Goal: Information Seeking & Learning: Learn about a topic

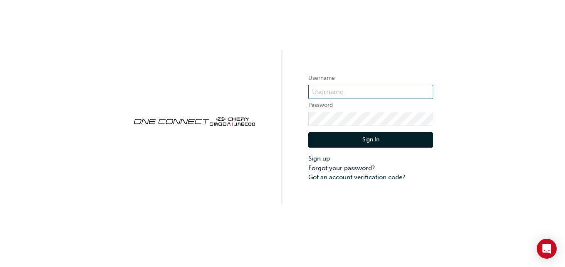
click at [333, 88] on input "text" at bounding box center [370, 92] width 125 height 14
type input "[PERSON_NAME][EMAIL_ADDRESS][DOMAIN_NAME]"
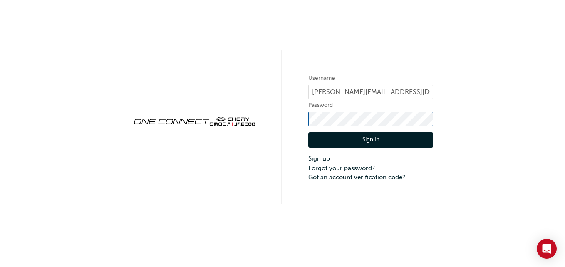
click button "Sign In" at bounding box center [370, 140] width 125 height 16
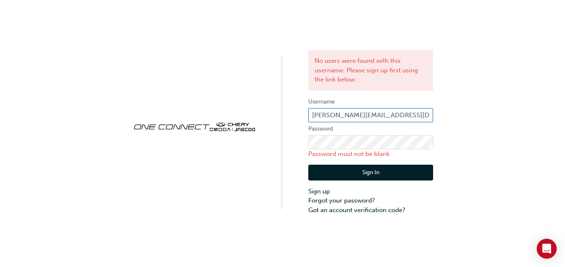
click at [417, 113] on input "[PERSON_NAME][EMAIL_ADDRESS][DOMAIN_NAME]" at bounding box center [370, 115] width 125 height 14
type input "[PERSON_NAME][EMAIL_ADDRESS][DOMAIN_NAME]"
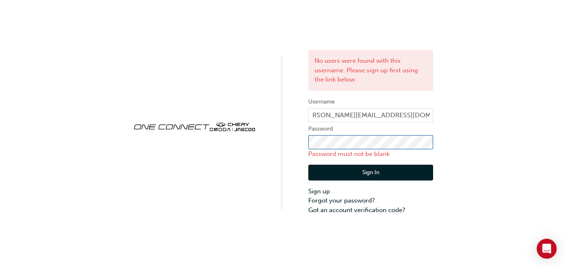
scroll to position [0, 0]
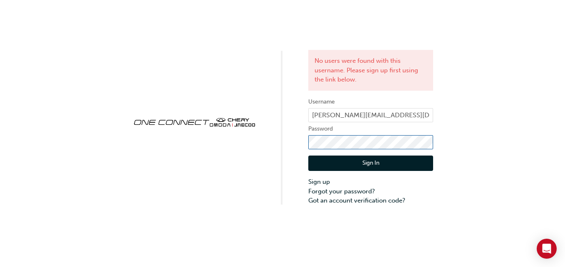
click button "Sign In" at bounding box center [370, 164] width 125 height 16
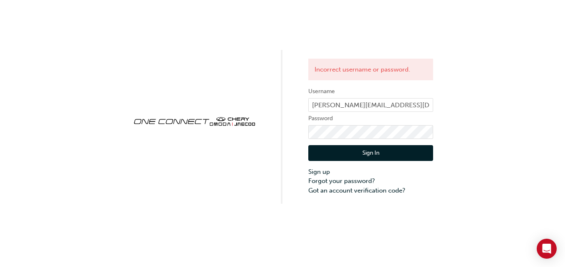
drag, startPoint x: 421, startPoint y: 107, endPoint x: 390, endPoint y: 123, distance: 34.2
click at [390, 123] on label "Password" at bounding box center [370, 119] width 125 height 10
click at [406, 108] on input "[PERSON_NAME][EMAIL_ADDRESS][DOMAIN_NAME]" at bounding box center [370, 105] width 125 height 14
click at [399, 109] on input "[PERSON_NAME][EMAIL_ADDRESS][DOMAIN_NAME]" at bounding box center [370, 105] width 125 height 14
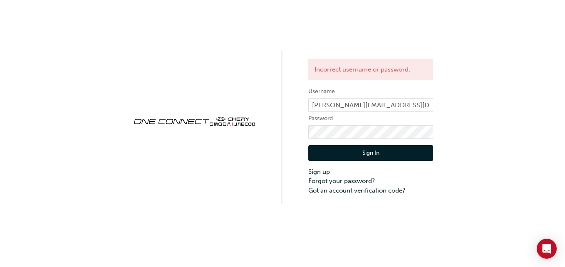
click at [399, 151] on button "Sign In" at bounding box center [370, 153] width 125 height 16
click at [278, 115] on div "Incorrect username or password. Username [PERSON_NAME][EMAIL_ADDRESS][DOMAIN_NA…" at bounding box center [282, 102] width 565 height 204
click button "Sign In" at bounding box center [370, 153] width 125 height 16
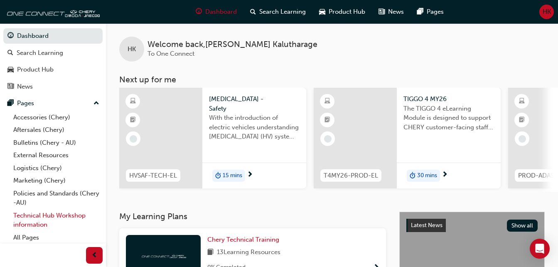
click at [64, 216] on link "Technical Hub Workshop information" at bounding box center [56, 220] width 93 height 22
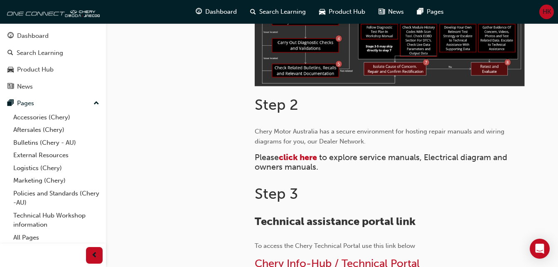
scroll to position [326, 0]
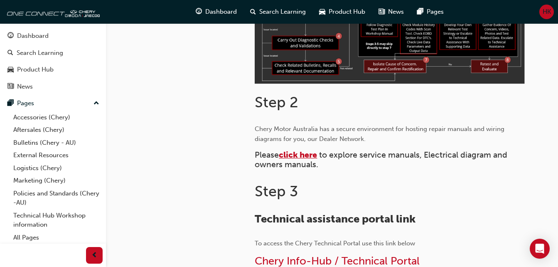
click at [298, 155] on span "click here" at bounding box center [298, 155] width 38 height 10
